Goal: Information Seeking & Learning: Learn about a topic

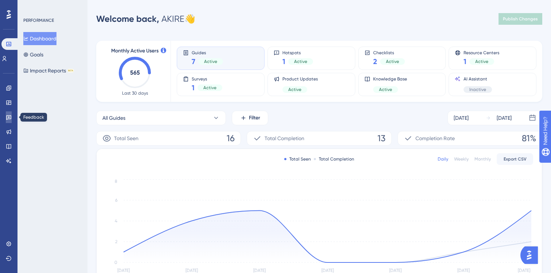
click at [8, 118] on icon at bounding box center [8, 117] width 5 height 5
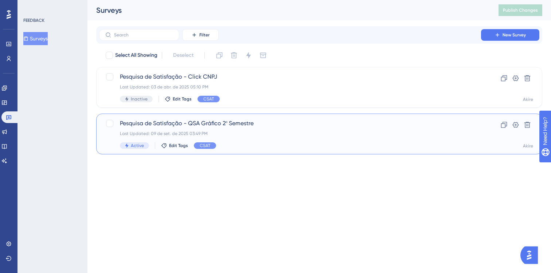
click at [209, 124] on span "Pesquisa de Satisfação - QSA Gráfico 2º Semestre" at bounding box center [290, 123] width 340 height 9
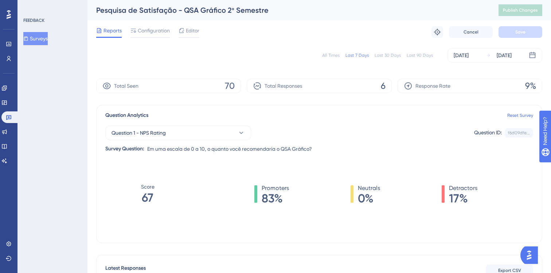
click at [334, 55] on div "All Times" at bounding box center [330, 55] width 17 height 6
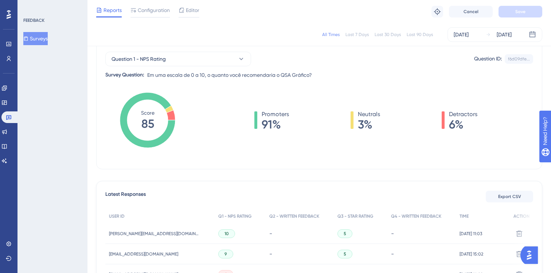
scroll to position [196, 0]
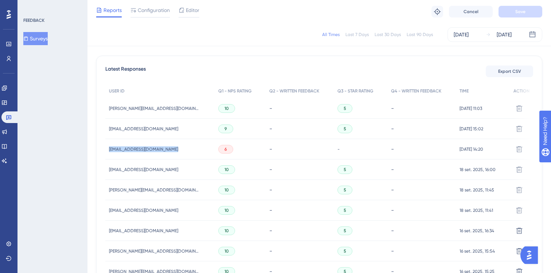
drag, startPoint x: 105, startPoint y: 149, endPoint x: 167, endPoint y: 149, distance: 61.9
copy span "[EMAIL_ADDRESS][DOMAIN_NAME]"
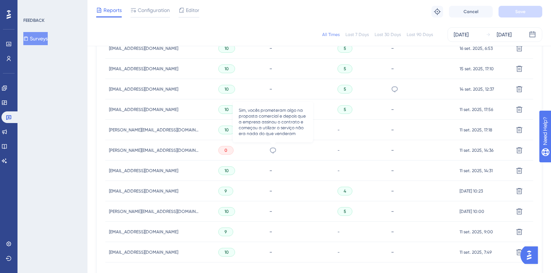
scroll to position [502, 0]
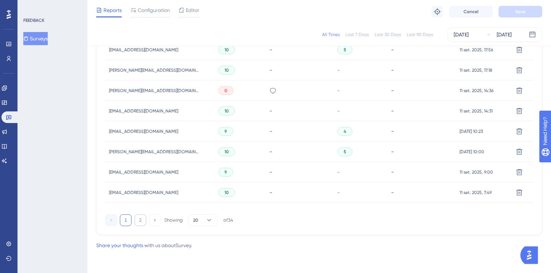
click at [144, 222] on button "2" at bounding box center [140, 221] width 12 height 12
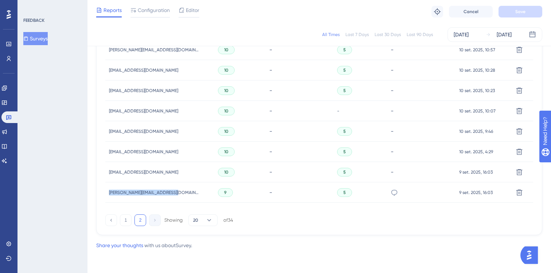
drag, startPoint x: 107, startPoint y: 190, endPoint x: 168, endPoint y: 189, distance: 61.6
click at [168, 189] on div "[PERSON_NAME][EMAIL_ADDRESS][DOMAIN_NAME] [PERSON_NAME][EMAIL_ADDRESS][PERSON_N…" at bounding box center [159, 193] width 109 height 20
copy span "[PERSON_NAME][EMAIL_ADDRESS][DOMAIN_NAME]"
click at [391, 189] on icon at bounding box center [394, 192] width 7 height 7
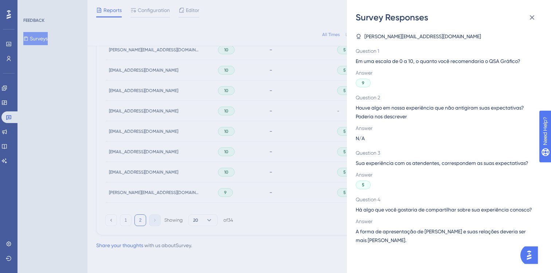
click at [384, 233] on span "A forma de apresentação de [PERSON_NAME] e suas relações deveria ser mais [PERS…" at bounding box center [446, 235] width 181 height 17
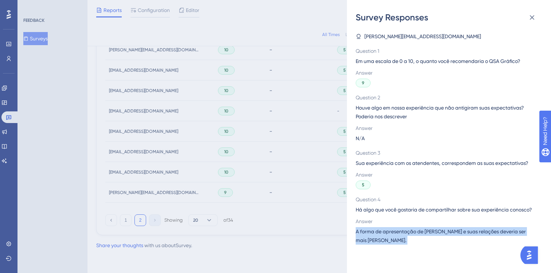
click at [384, 233] on span "A forma de apresentação de [PERSON_NAME] e suas relações deveria ser mais [PERS…" at bounding box center [446, 235] width 181 height 17
copy span "A forma de apresentação de [PERSON_NAME] e suas relações deveria ser mais [PERS…"
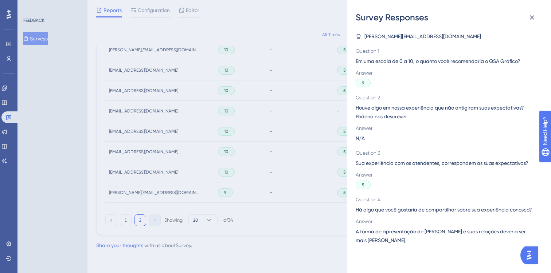
click at [225, 36] on div "Survey Responses [PERSON_NAME][EMAIL_ADDRESS][DOMAIN_NAME] Question 1 Em uma es…" at bounding box center [275, 136] width 551 height 273
